Goal: Information Seeking & Learning: Learn about a topic

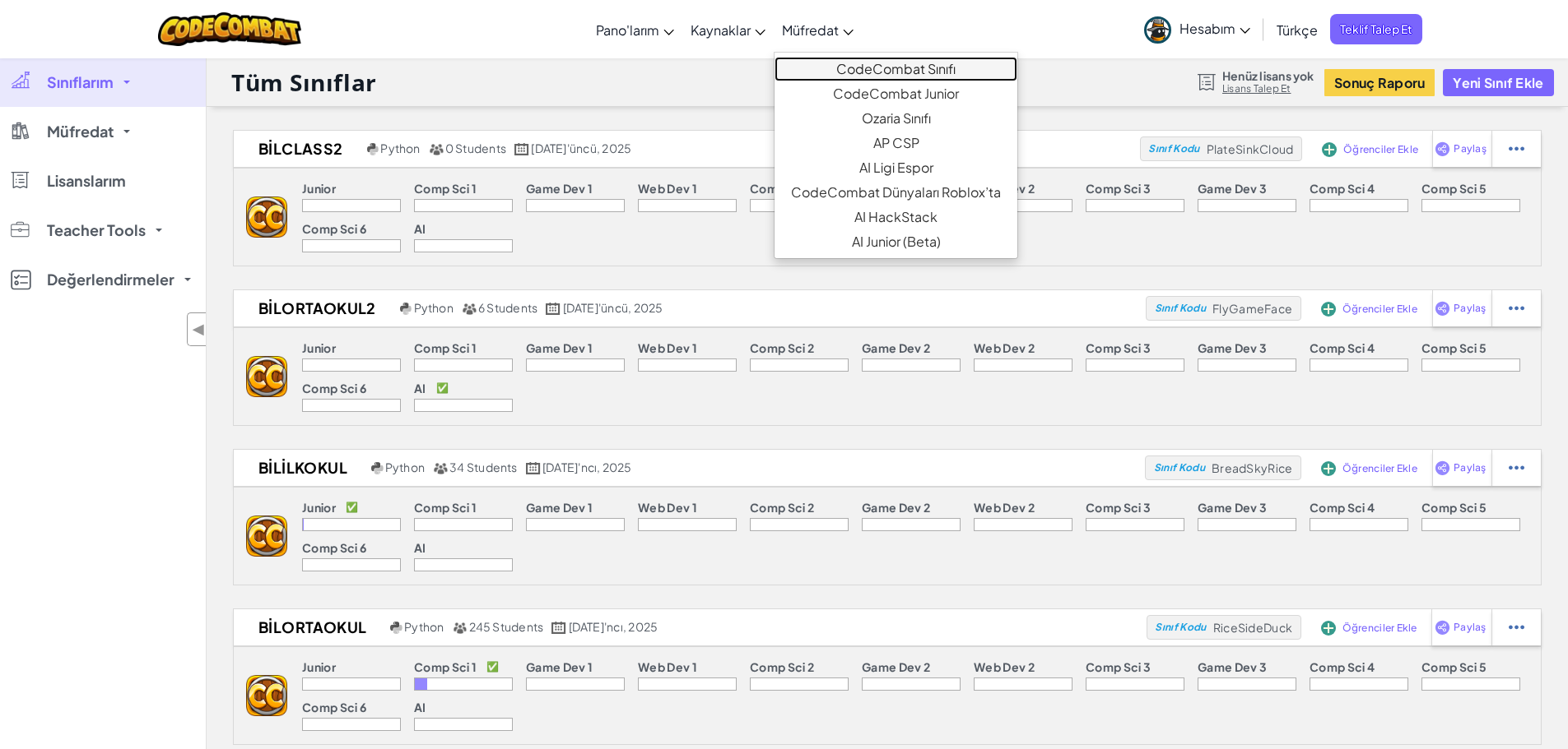
click at [867, 77] on link "CodeCombat Sınıfı" at bounding box center [896, 68] width 243 height 24
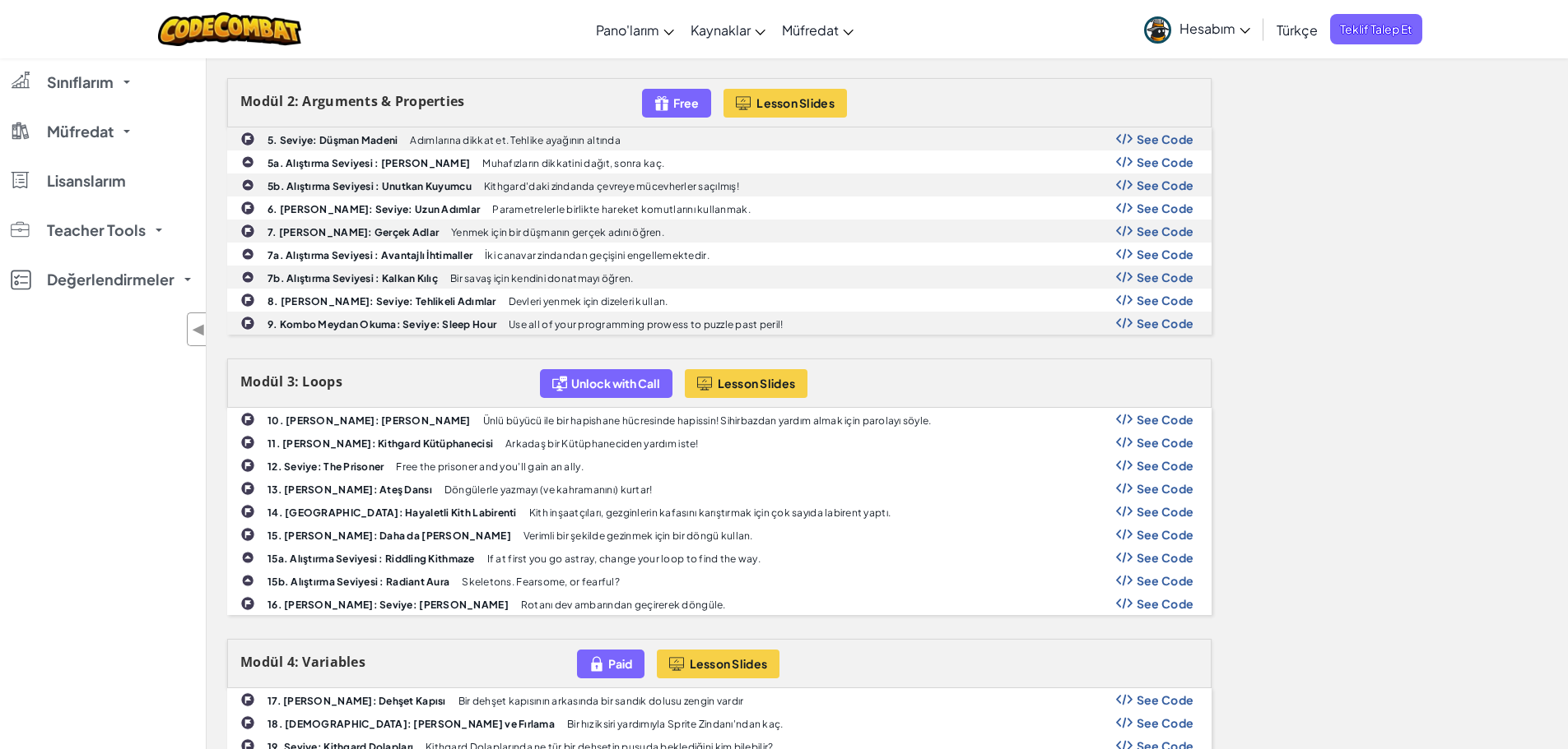
scroll to position [905, 0]
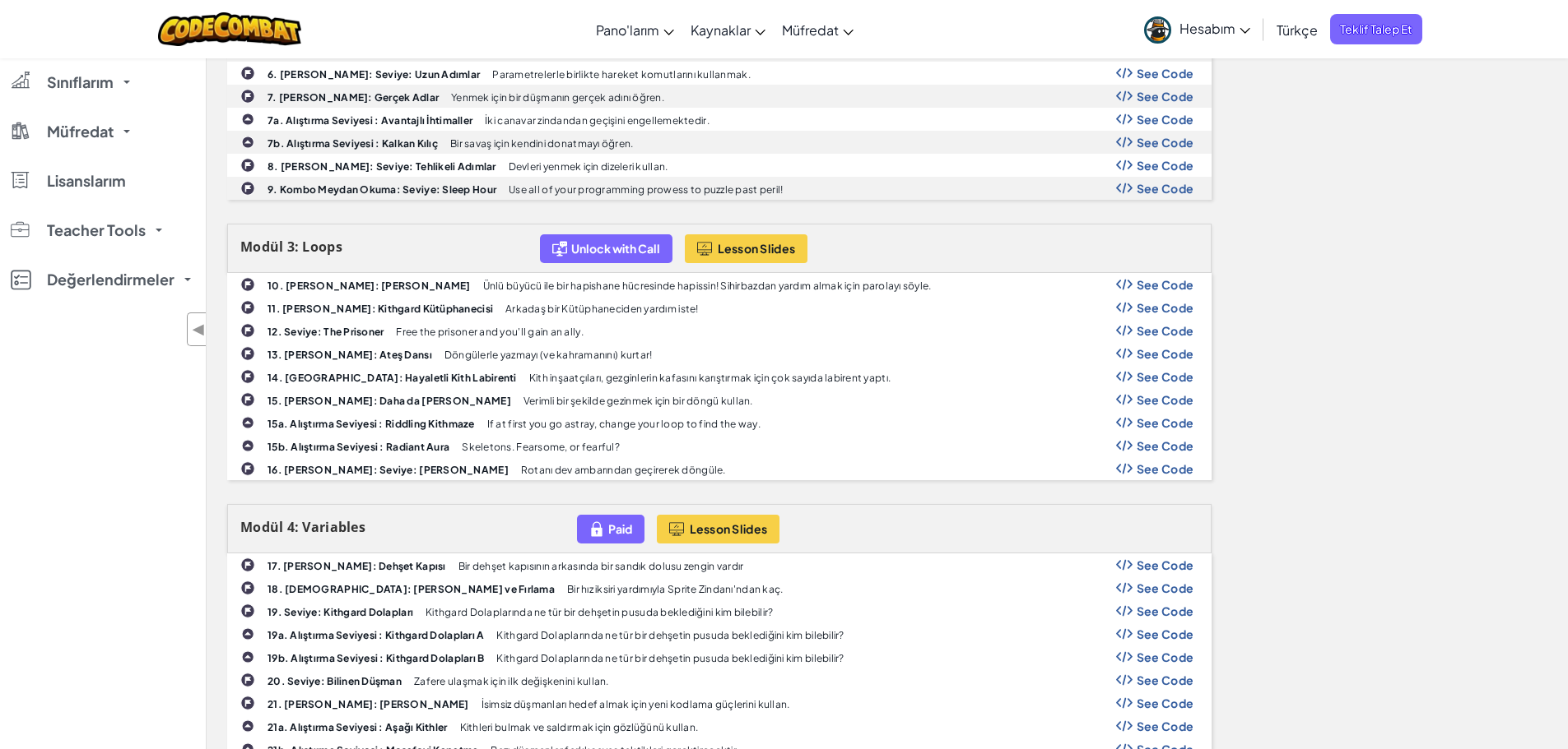
click at [1159, 450] on span "See Code" at bounding box center [1165, 446] width 58 height 14
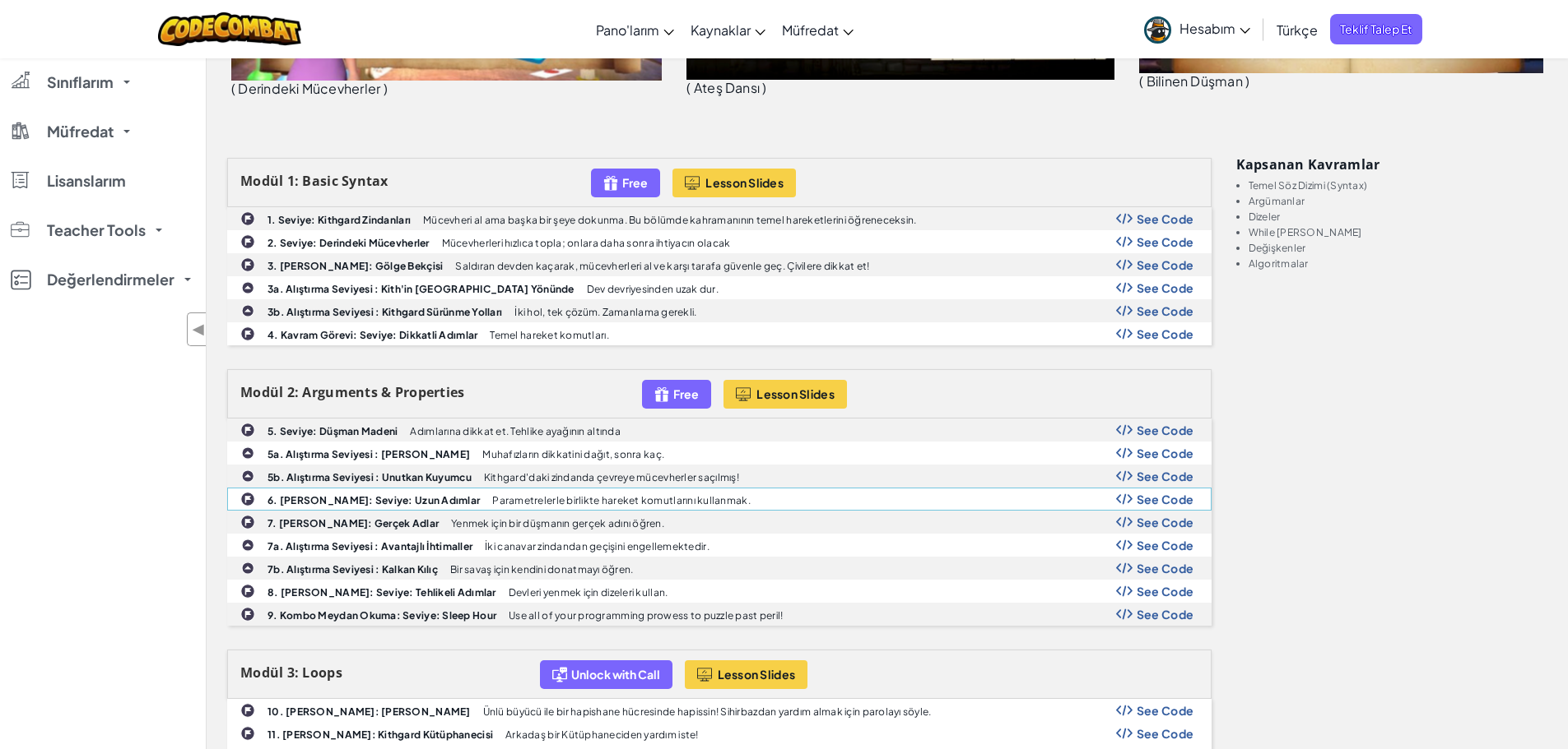
scroll to position [497, 0]
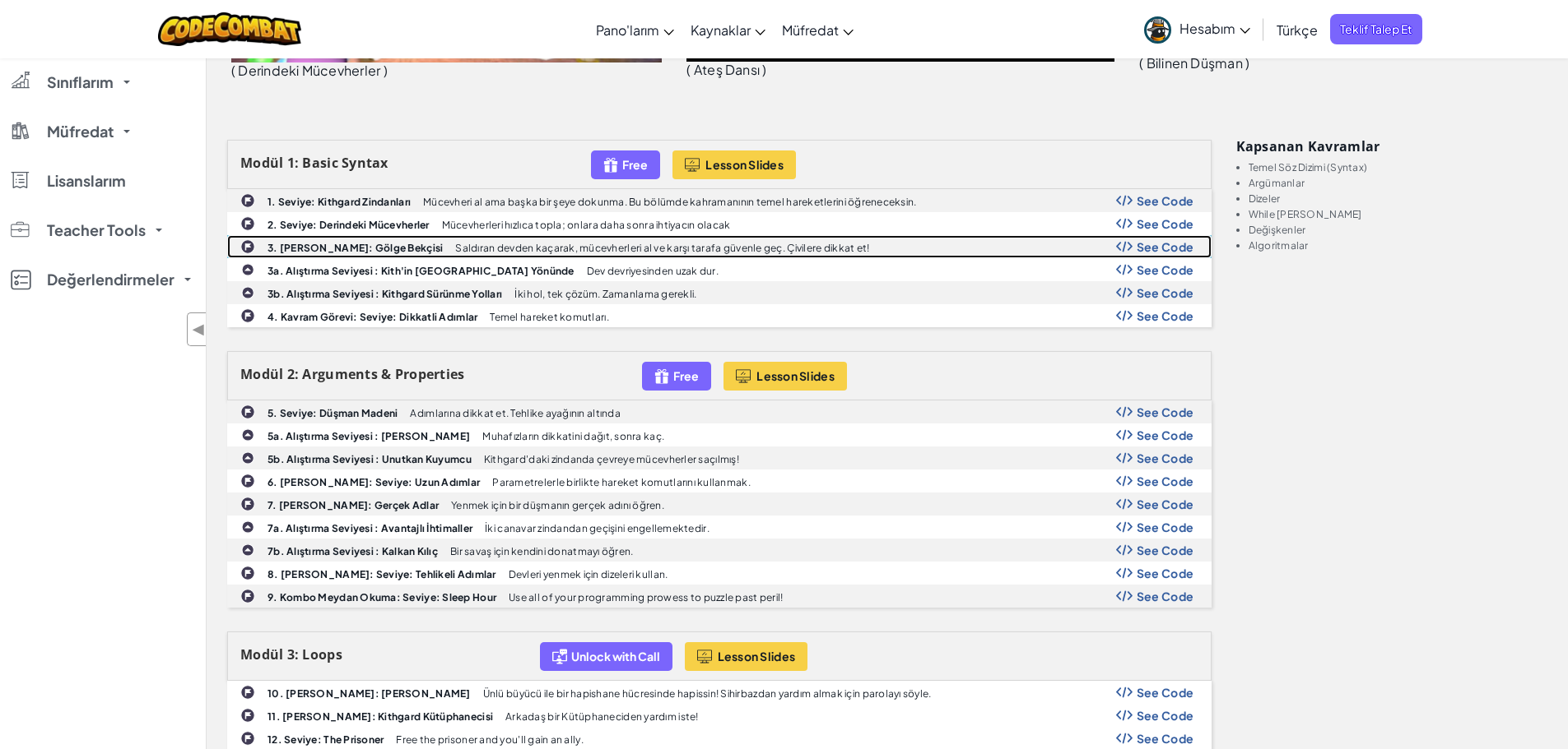
click at [1142, 251] on span "See Code" at bounding box center [1165, 247] width 58 height 14
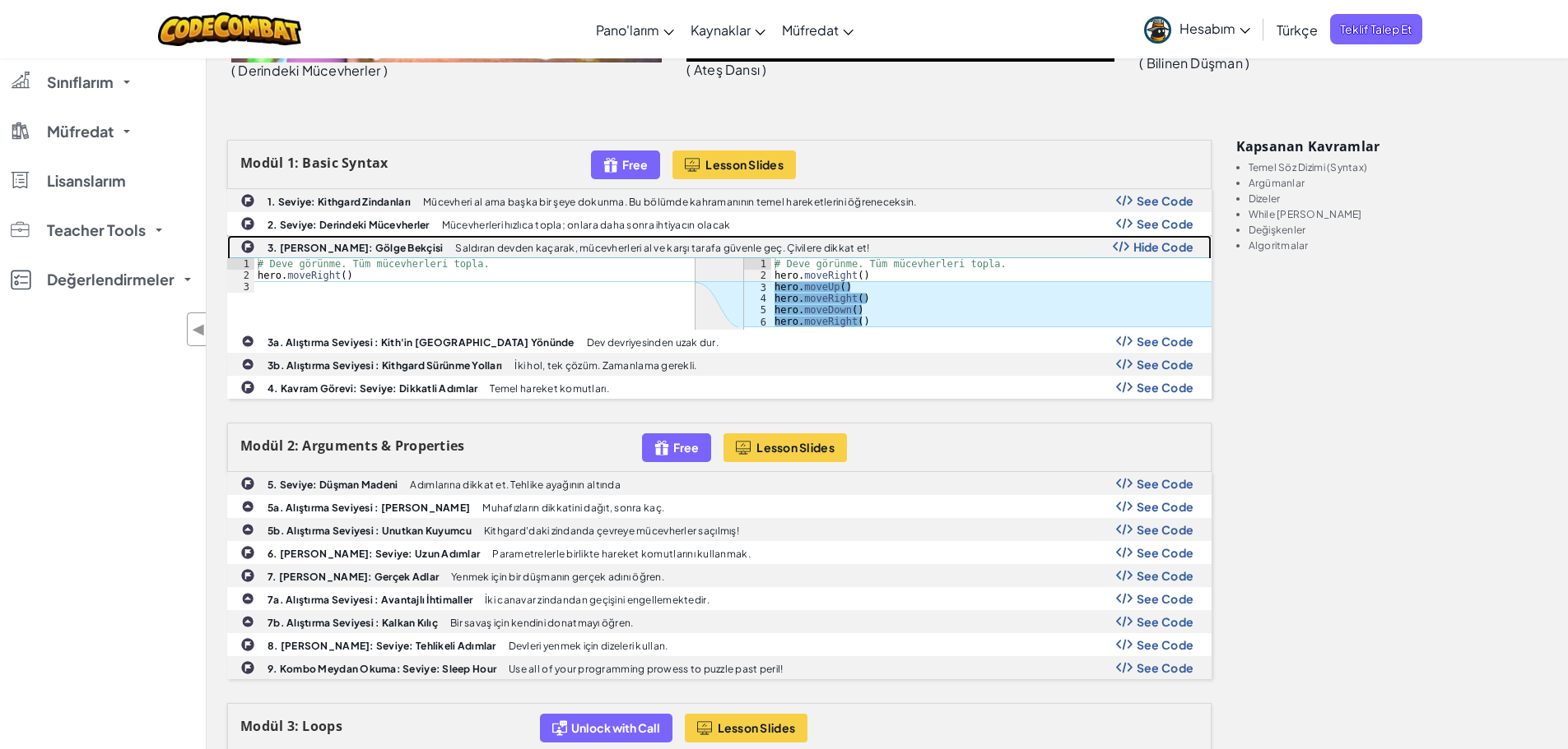
click at [1154, 255] on div "3. [PERSON_NAME]: Gölge Bekçisi [PERSON_NAME]an devden kaçarak, mücevherleri al…" at bounding box center [719, 247] width 983 height 22
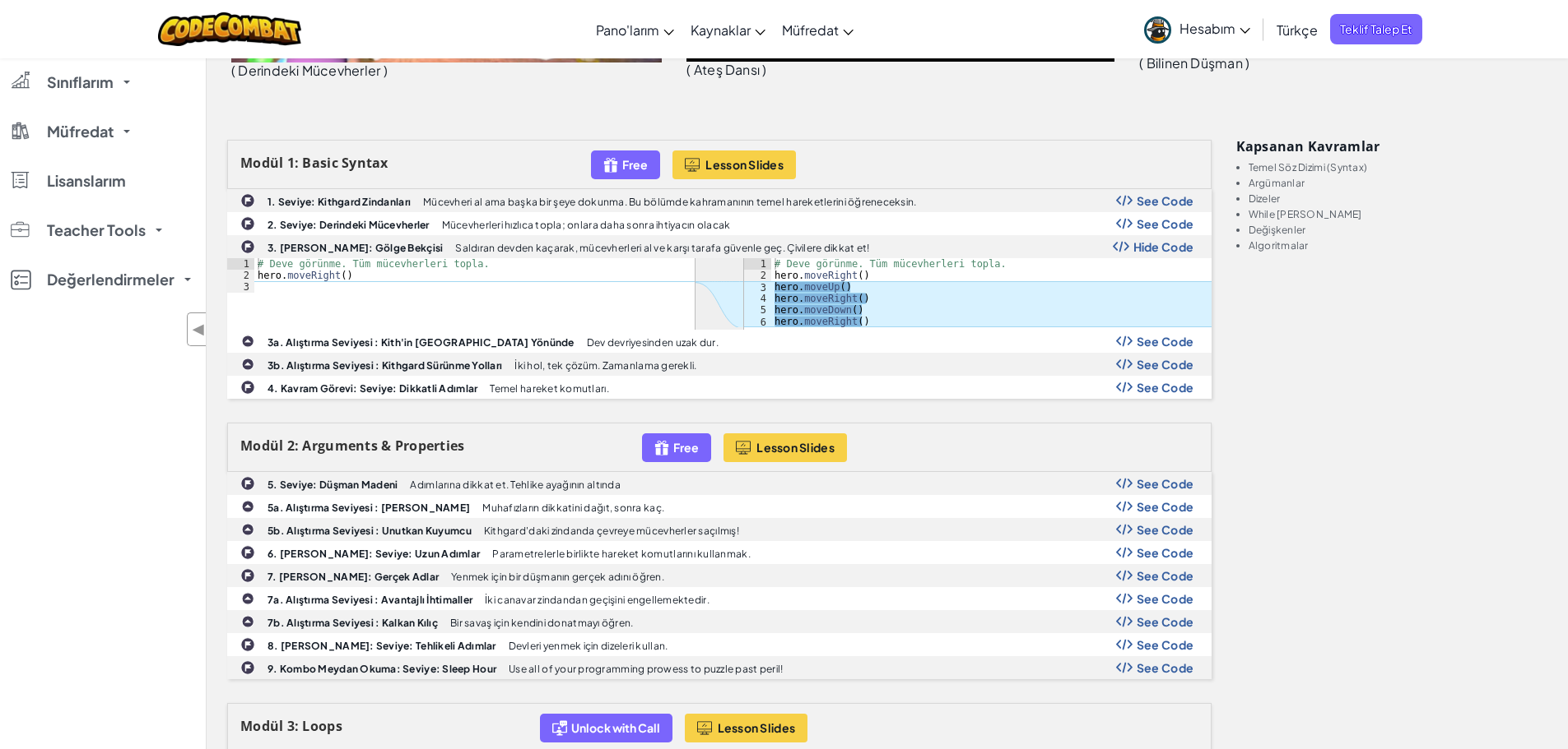
type textarea "# Deve görünme. Tüm mücevherleri topla."
click at [1138, 258] on div "# Deve görünme. Tüm mücevherleri topla. hero . moveRight ( ) hero . moveUp ( ) …" at bounding box center [991, 304] width 440 height 92
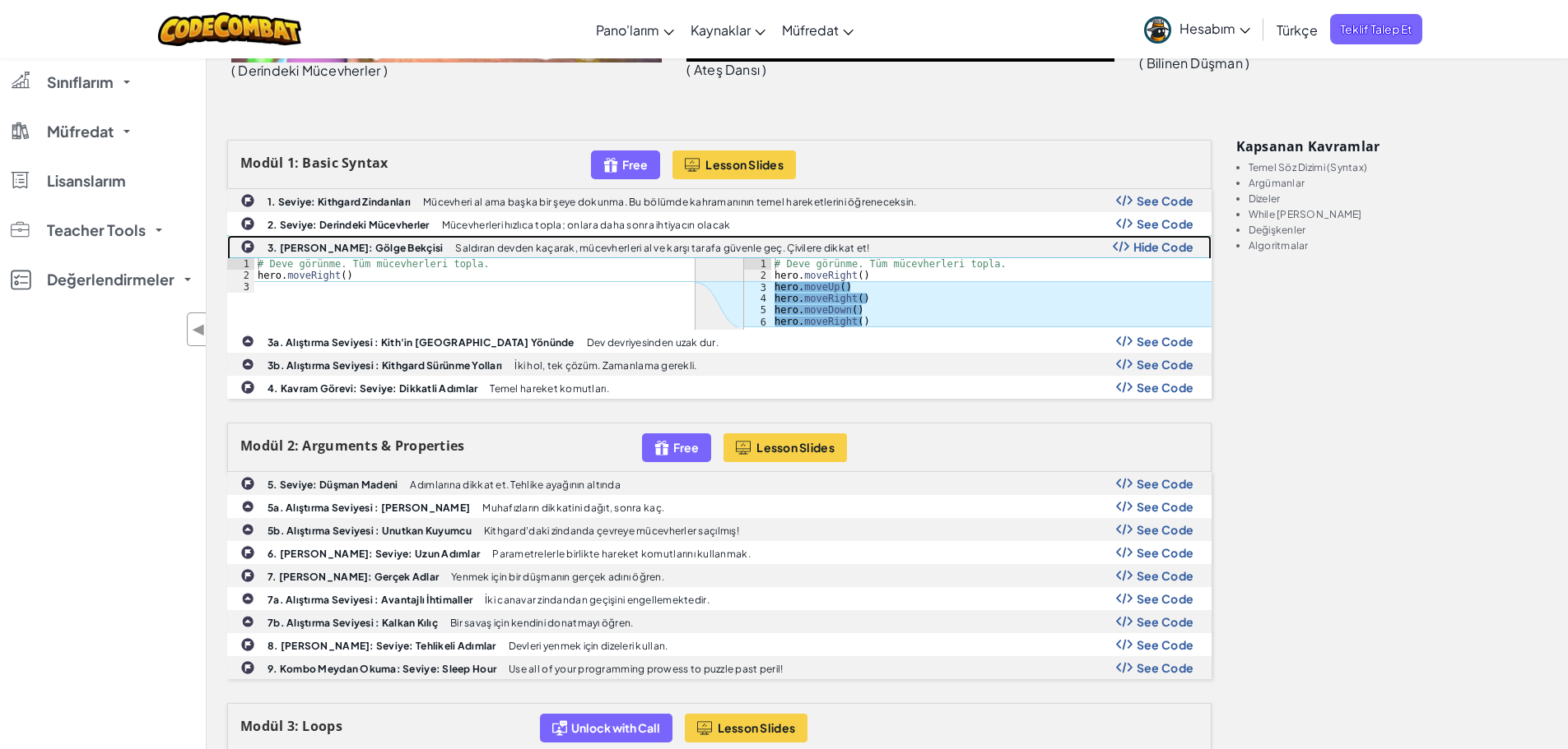
click at [1140, 248] on span "Hide Code" at bounding box center [1164, 247] width 61 height 14
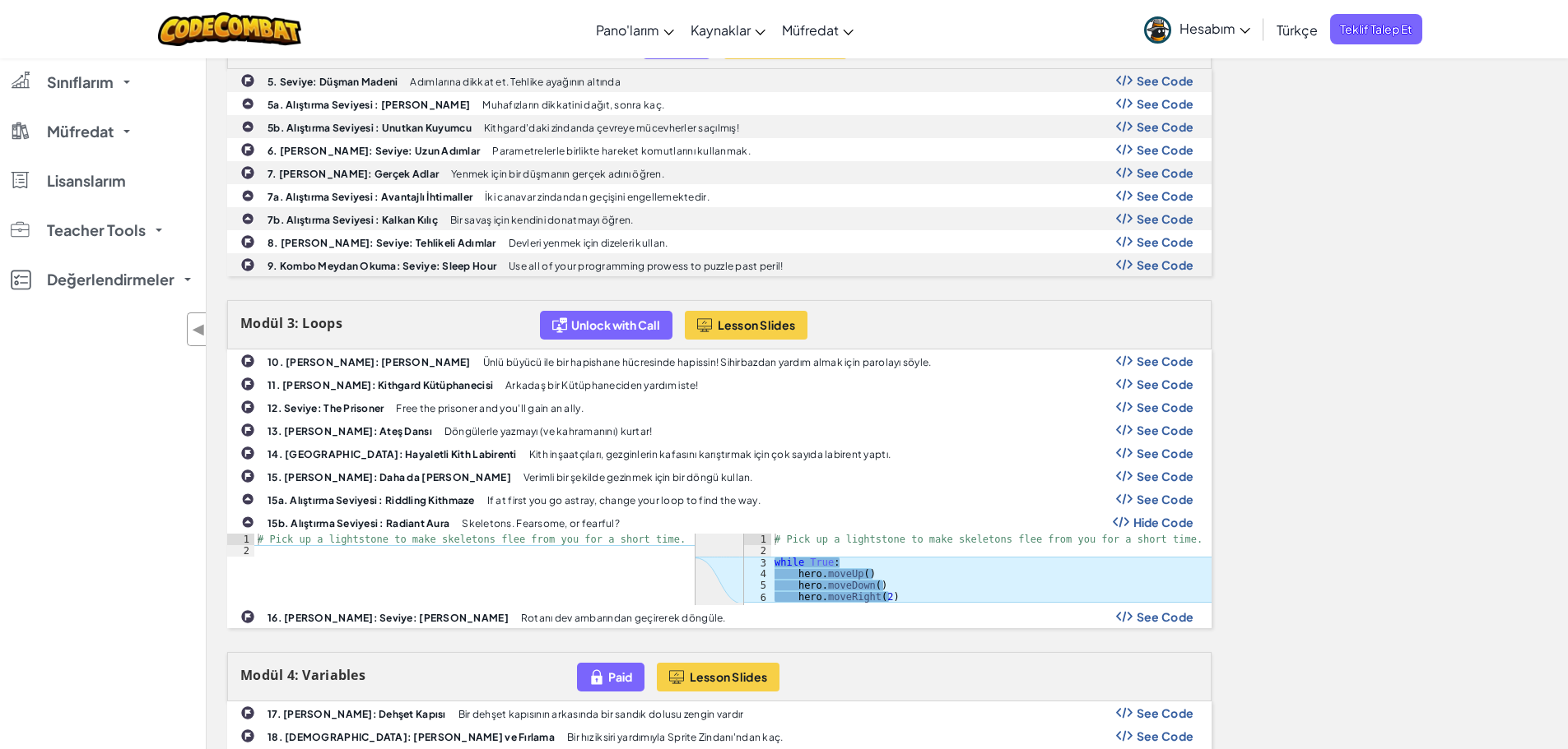
scroll to position [844, 0]
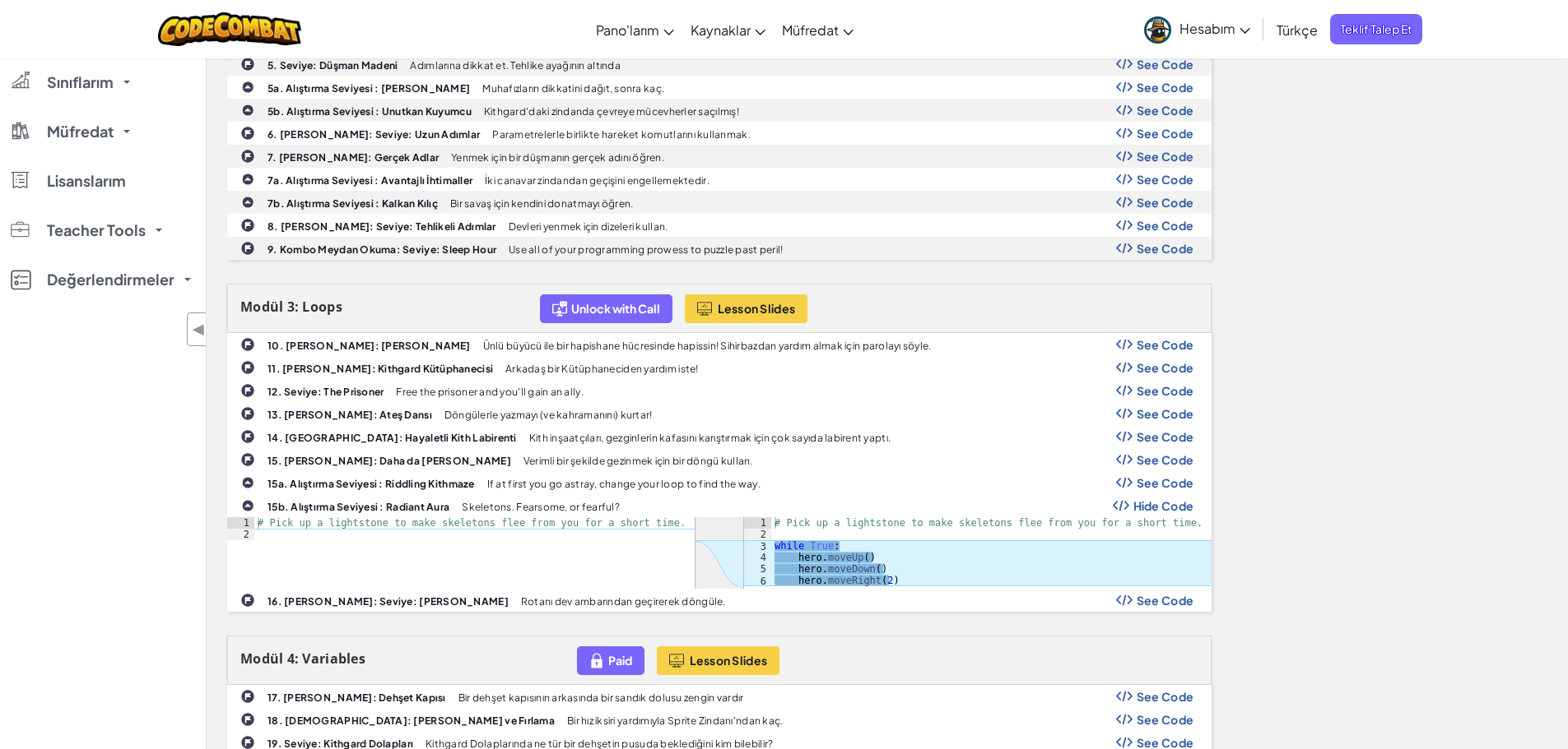
click at [1163, 504] on span "Hide Code" at bounding box center [1164, 506] width 61 height 14
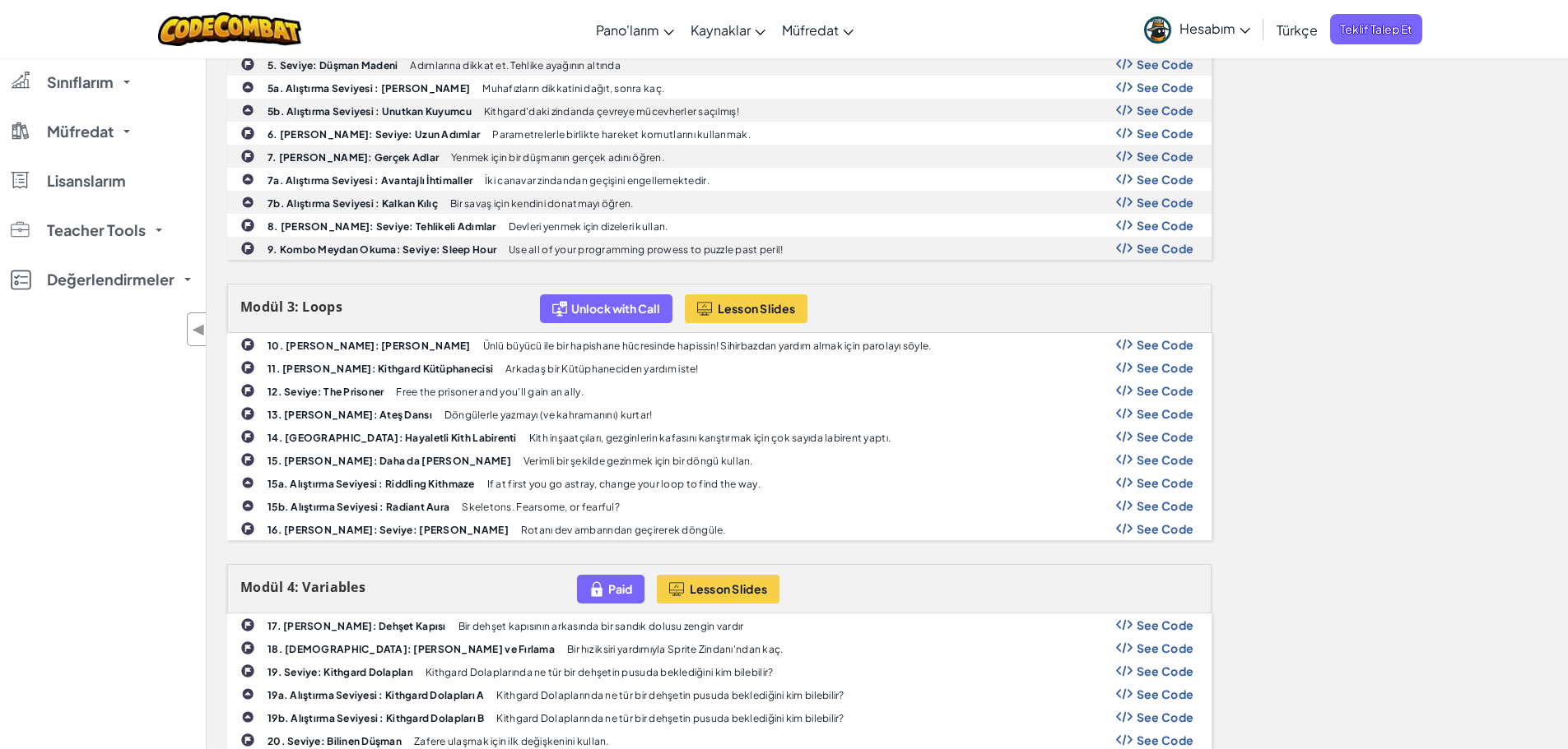
click at [1227, 44] on link "Hesabım" at bounding box center [1197, 30] width 122 height 52
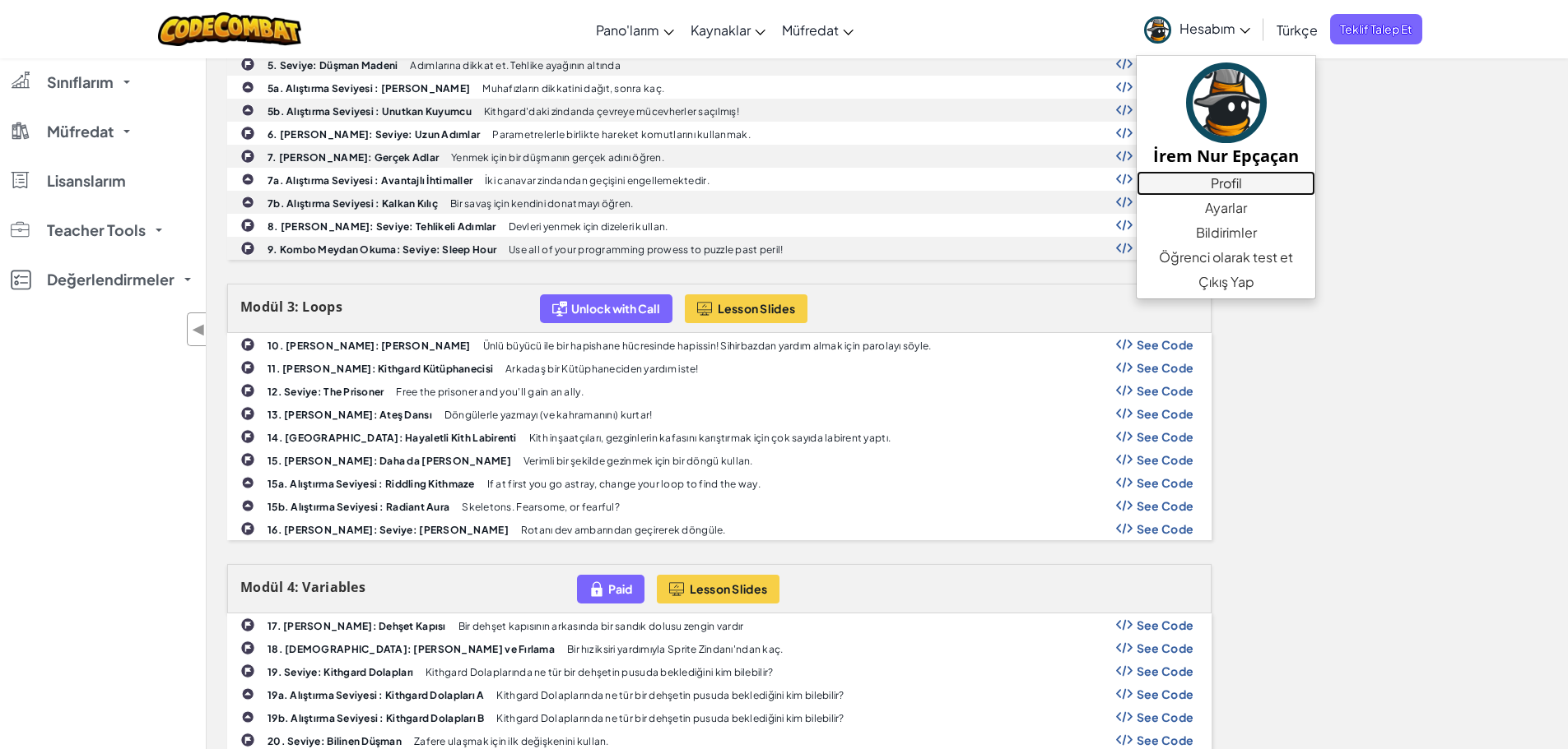
click at [1241, 186] on link "Profil" at bounding box center [1226, 183] width 178 height 24
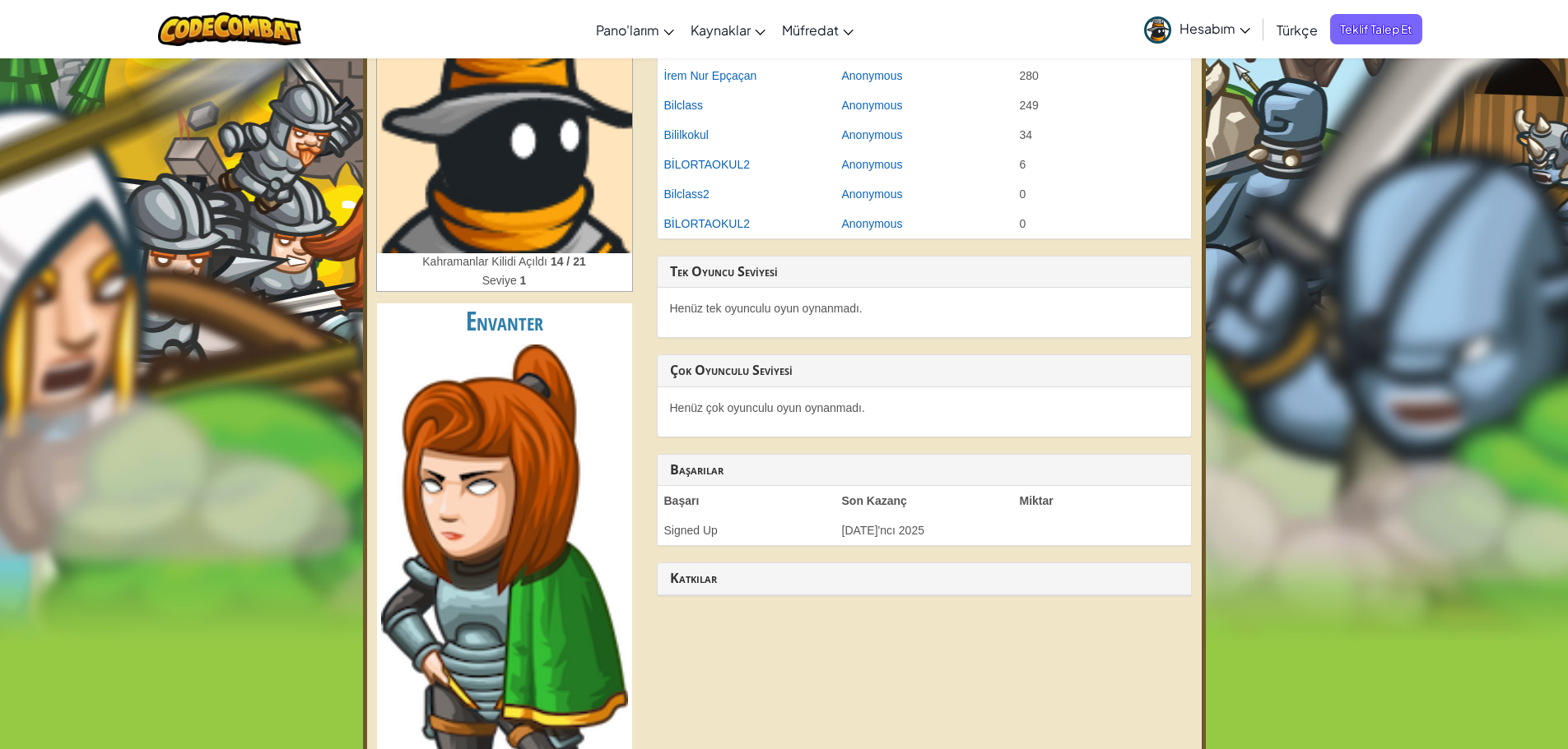
scroll to position [138, 0]
click at [697, 103] on link "Bilclass" at bounding box center [683, 106] width 39 height 14
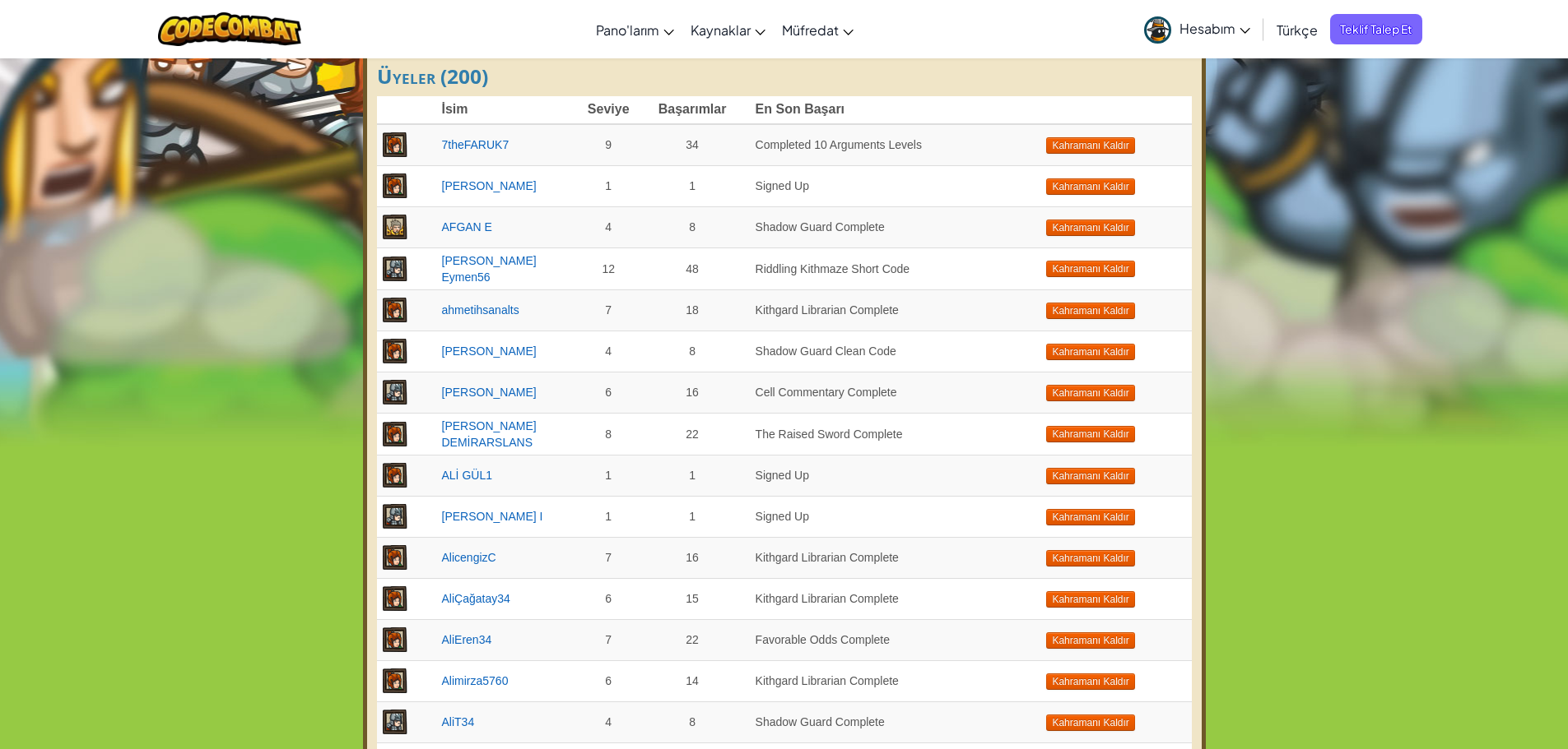
scroll to position [343, 0]
